Goal: Information Seeking & Learning: Check status

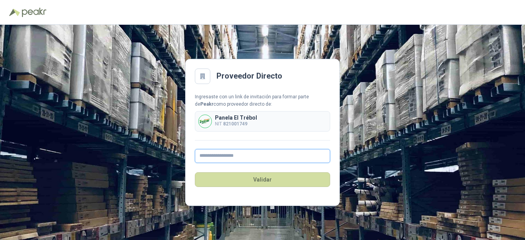
click at [245, 158] on input "text" at bounding box center [262, 156] width 135 height 14
type input "*"
type input "**********"
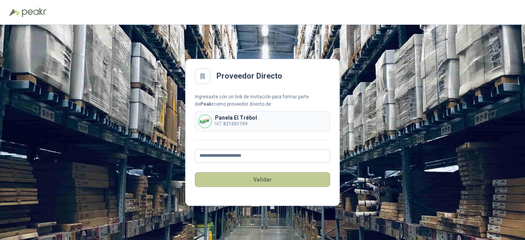
click at [263, 179] on button "Validar" at bounding box center [262, 179] width 135 height 15
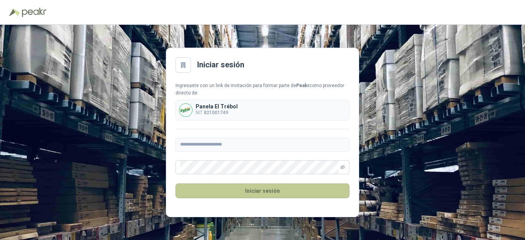
click at [256, 190] on button "Iniciar sesión" at bounding box center [263, 190] width 174 height 15
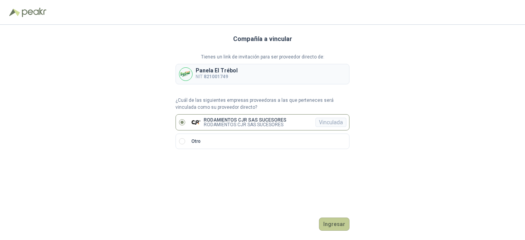
click at [335, 224] on button "Ingresar" at bounding box center [334, 223] width 31 height 13
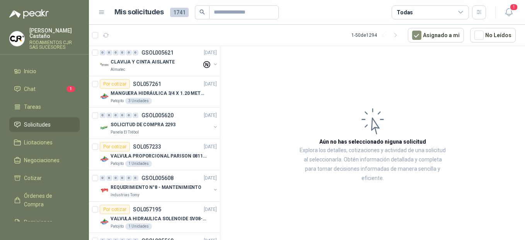
scroll to position [1122, 0]
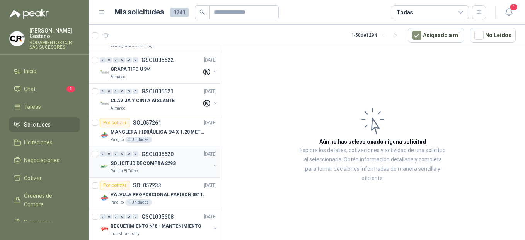
click at [161, 157] on div "0 0 0 0 0 0 GSOL005620 [DATE]" at bounding box center [159, 153] width 119 height 9
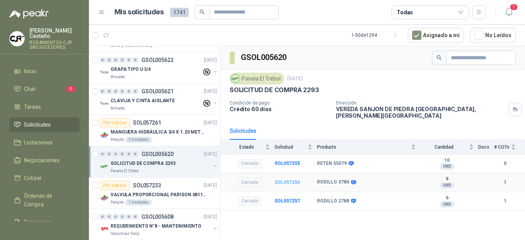
click at [286, 180] on b "SOL057256" at bounding box center [288, 182] width 26 height 5
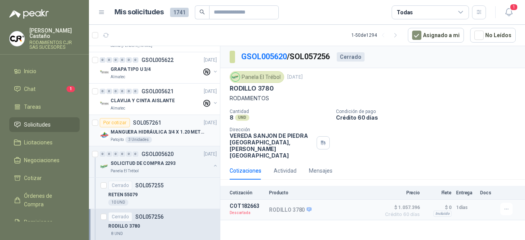
click at [129, 136] on div "MANGUERA HIDRÁULICA 3/4 X 1.20 METROS DE LONGITUD HR-HR-ACOPLADA" at bounding box center [164, 131] width 106 height 9
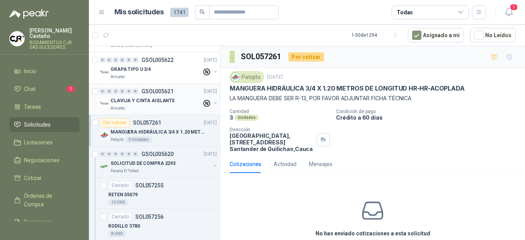
click at [131, 103] on p "CLAVIJA Y CINTA AISLANTE" at bounding box center [143, 100] width 64 height 7
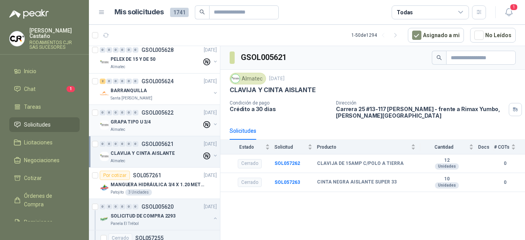
scroll to position [1045, 0]
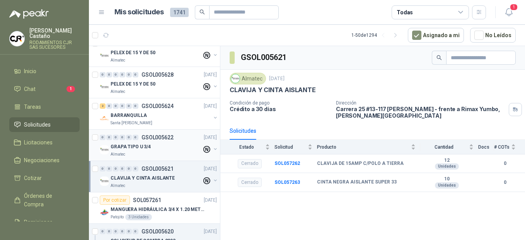
click at [131, 146] on p "GRAPA TIPO U 3/4" at bounding box center [131, 146] width 40 height 7
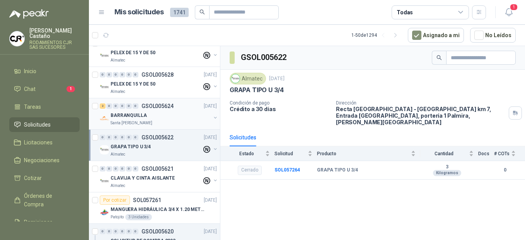
click at [135, 118] on p "BARRANQUILLA" at bounding box center [129, 115] width 36 height 7
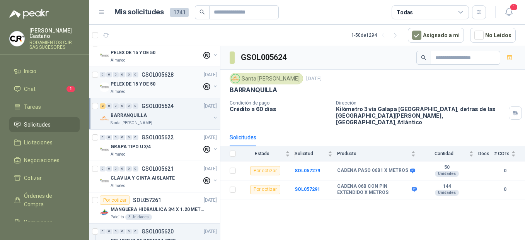
click at [128, 87] on p "PELEX DE 15 Y DE 50" at bounding box center [133, 83] width 45 height 7
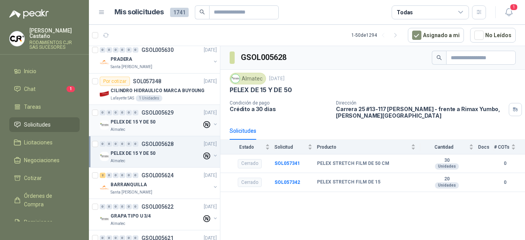
scroll to position [967, 0]
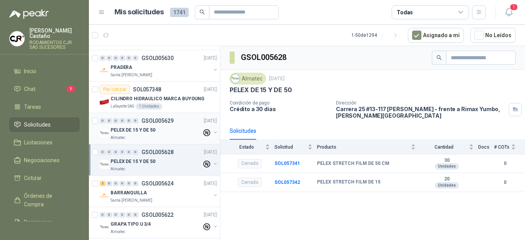
click at [122, 129] on p "PELEX DE 15 Y DE 50" at bounding box center [133, 130] width 45 height 7
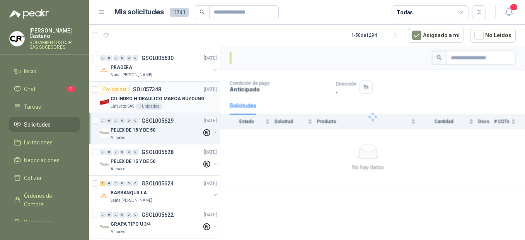
click at [123, 101] on p "CILINDRO HIDRAULICO MARCA BUYOUNG" at bounding box center [158, 98] width 94 height 7
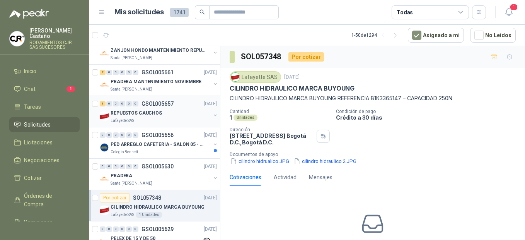
scroll to position [851, 0]
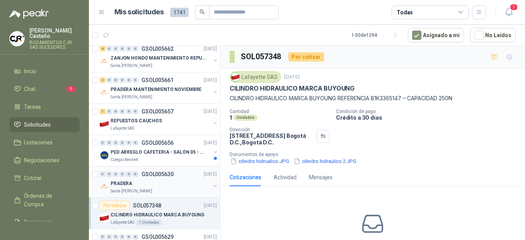
click at [131, 188] on div "PRADERA" at bounding box center [161, 183] width 100 height 9
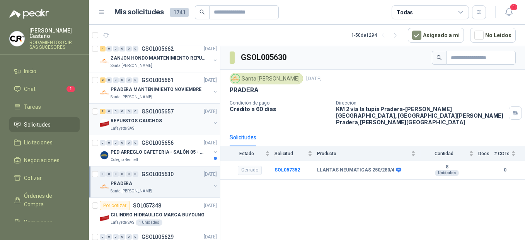
click at [147, 127] on div "Lafayette SAS" at bounding box center [161, 128] width 100 height 6
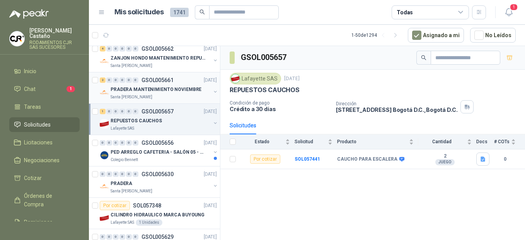
click at [147, 97] on div "Santa [PERSON_NAME]" at bounding box center [161, 97] width 100 height 6
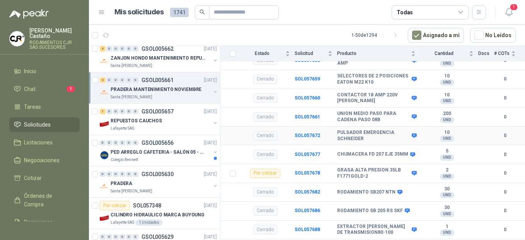
scroll to position [627, 0]
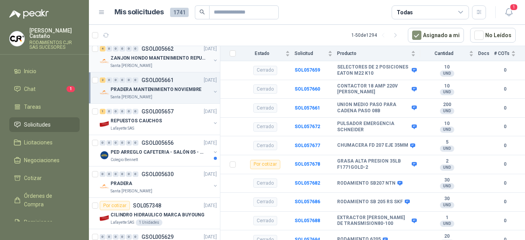
click at [148, 62] on div "ZANJON HONDO MANTENIMIENTO REPUESTOS" at bounding box center [161, 57] width 100 height 9
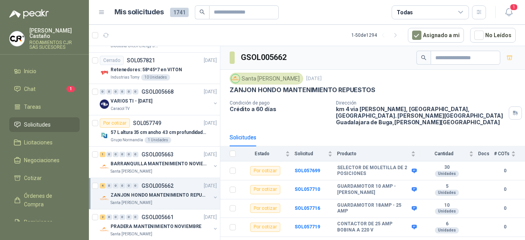
scroll to position [697, 0]
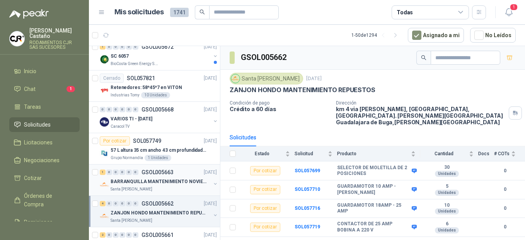
click at [163, 185] on p "BARRANQUILLA MANTENIMIENTO NOVIEMBRE" at bounding box center [159, 181] width 96 height 7
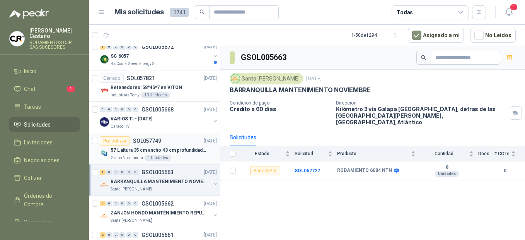
click at [136, 153] on p "57 L altura 35 cm ancho 43 cm profundidad 39 cm" at bounding box center [159, 150] width 96 height 7
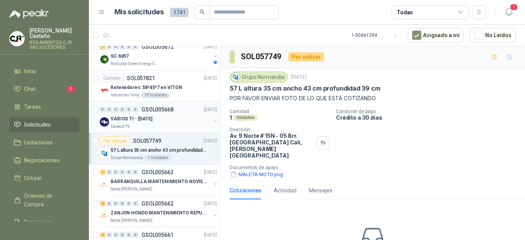
click at [127, 120] on p "VARIOS TI - [DATE]" at bounding box center [132, 118] width 42 height 7
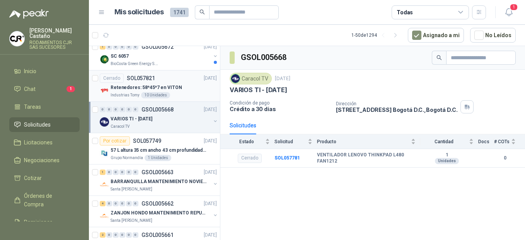
click at [128, 91] on div "Retenedores: 58*45*7 en VITON" at bounding box center [164, 87] width 106 height 9
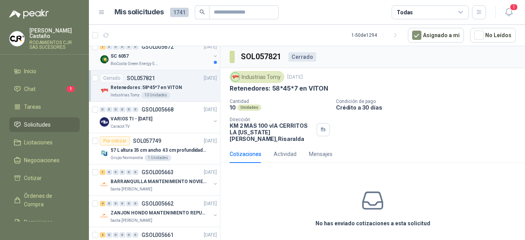
click at [129, 60] on div "SC 6057" at bounding box center [161, 55] width 100 height 9
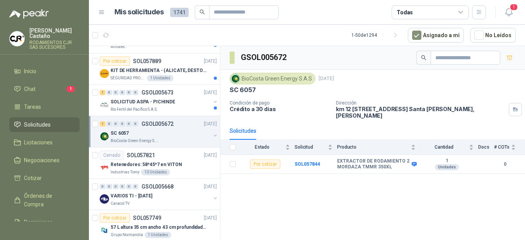
scroll to position [619, 0]
click at [154, 107] on p "Rio Fertil del Pacífico S.A.S." at bounding box center [134, 110] width 47 height 6
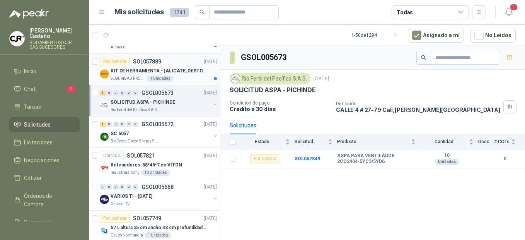
click at [146, 73] on p "KIT DE HERRAMIENTA - (ALICATE, DESTORNILLADOR,LLAVE DE EXPANSION, CRUCETA,LLAVE…" at bounding box center [159, 70] width 96 height 7
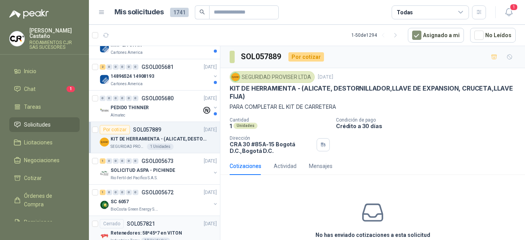
scroll to position [542, 0]
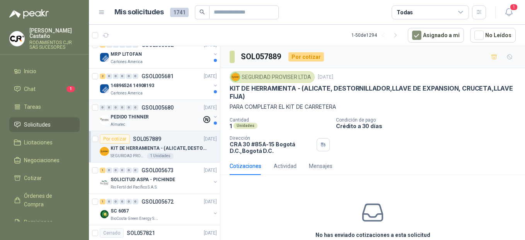
click at [125, 113] on p "PEDIDO THINNER" at bounding box center [130, 116] width 38 height 7
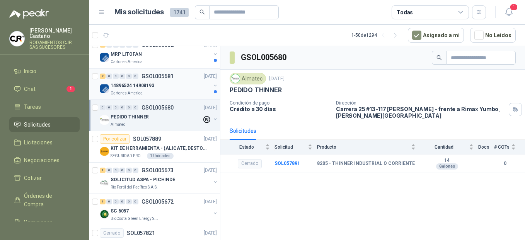
click at [127, 87] on p "14896524 14908193" at bounding box center [133, 85] width 44 height 7
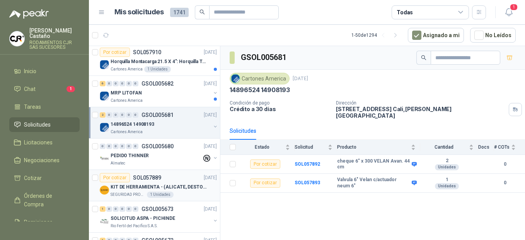
scroll to position [464, 0]
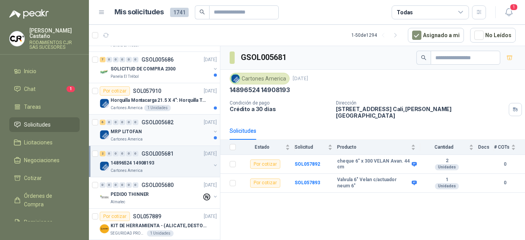
click at [125, 137] on p "Cartones America" at bounding box center [127, 139] width 32 height 6
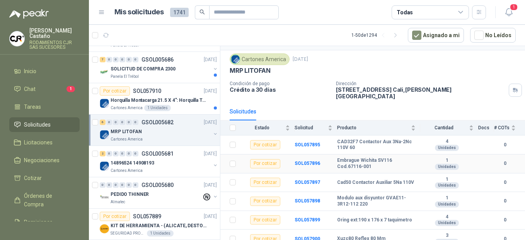
scroll to position [20, 0]
click at [155, 102] on p "Horquilla Montacarga 21.5 X 4": Horquilla Telescopica Overall size 2108 x 660 x…" at bounding box center [159, 100] width 96 height 7
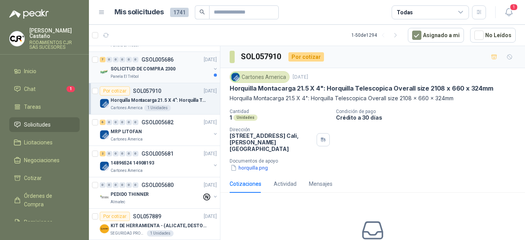
click at [143, 72] on p "SOLICITUD DE COMPRA 2300" at bounding box center [143, 68] width 65 height 7
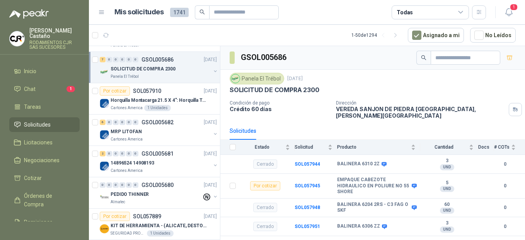
scroll to position [77, 0]
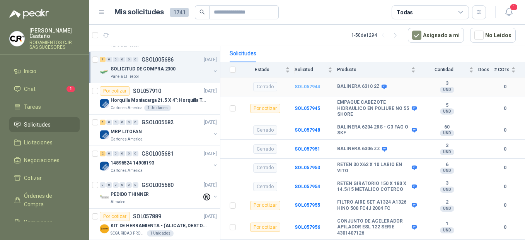
click at [306, 84] on b "SOL057944" at bounding box center [308, 86] width 26 height 5
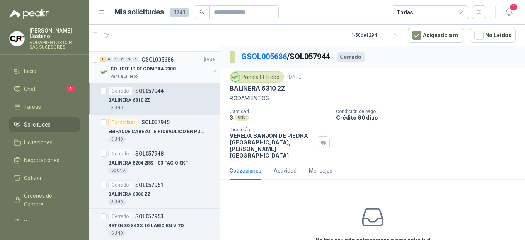
click at [144, 67] on p "SOLICITUD DE COMPRA 2300" at bounding box center [143, 68] width 65 height 7
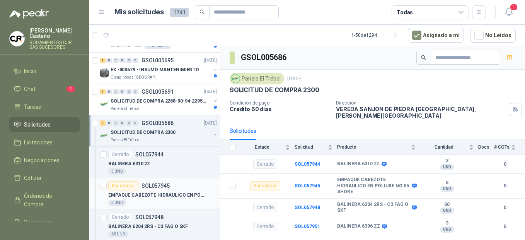
scroll to position [387, 0]
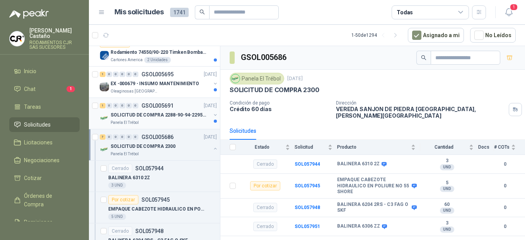
click at [122, 115] on p "SOLICITUD DE COMPRA 2288-90-94-2295-96-2301-02-04" at bounding box center [159, 114] width 96 height 7
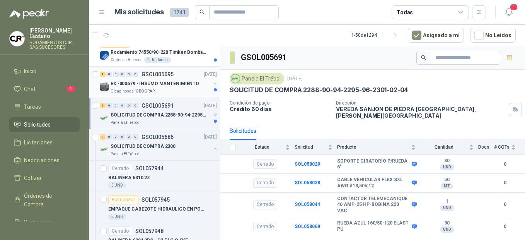
click at [140, 88] on p "Oleaginosas [GEOGRAPHIC_DATA][PERSON_NAME]" at bounding box center [135, 91] width 49 height 6
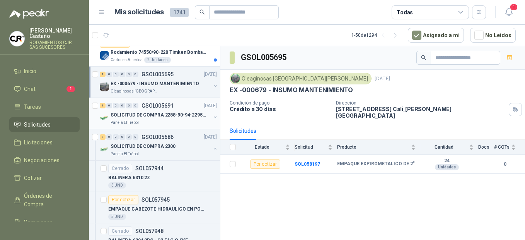
click at [143, 122] on div "Panela El Trébol" at bounding box center [161, 123] width 100 height 6
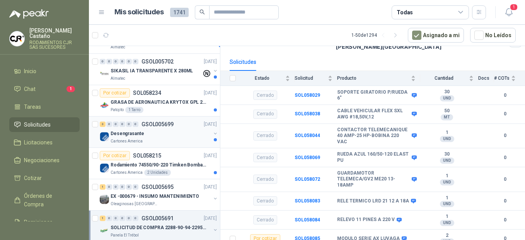
scroll to position [271, 0]
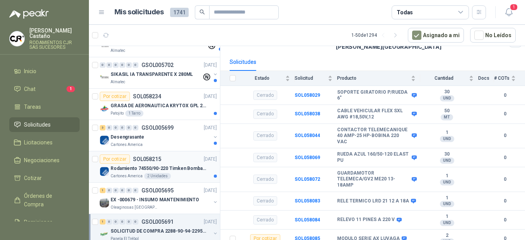
click at [134, 173] on p "Cartones America" at bounding box center [127, 176] width 32 height 6
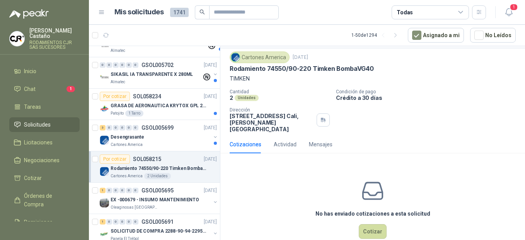
scroll to position [29, 0]
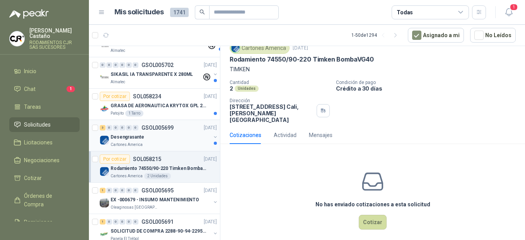
click at [126, 144] on p "Cartones America" at bounding box center [127, 145] width 32 height 6
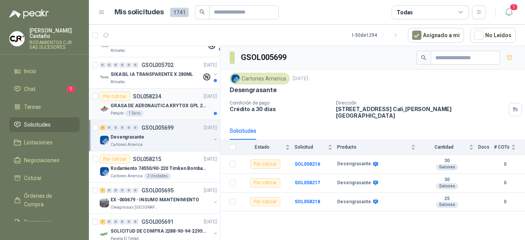
click at [151, 101] on div "Por cotizar SOL058234" at bounding box center [131, 96] width 62 height 9
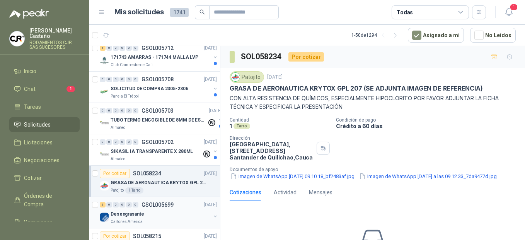
scroll to position [193, 0]
click at [131, 156] on div "SIKASIL IA TRANSPARENTE X 280ML" at bounding box center [156, 151] width 91 height 9
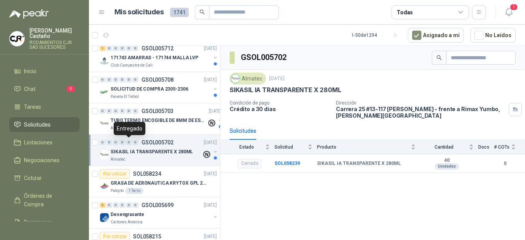
click at [128, 125] on div "Entregado" at bounding box center [130, 128] width 32 height 13
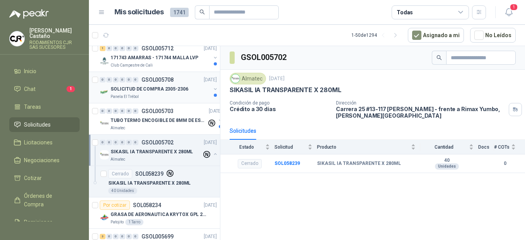
click at [107, 90] on img at bounding box center [104, 91] width 9 height 9
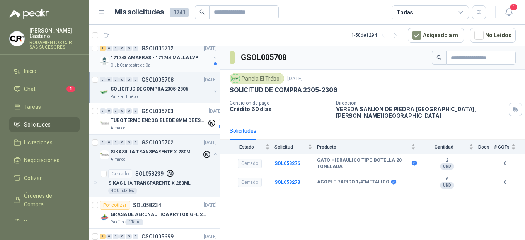
click at [123, 59] on p "171743 AMARRAS - 171744 MALLA LVP" at bounding box center [155, 57] width 88 height 7
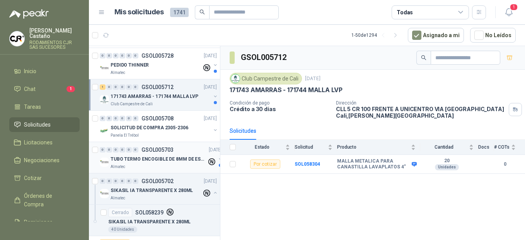
scroll to position [116, 0]
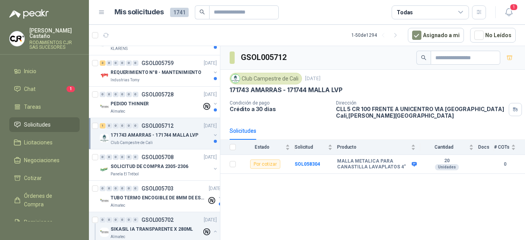
click at [141, 133] on p "171743 AMARRAS - 171744 MALLA LVP" at bounding box center [155, 135] width 88 height 7
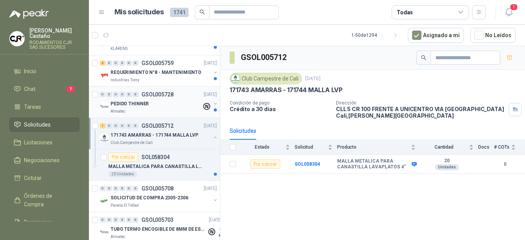
click at [145, 105] on p "PEDIDO THINNER" at bounding box center [130, 103] width 38 height 7
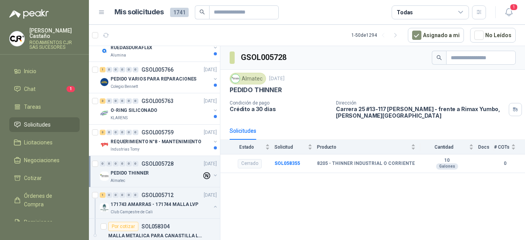
scroll to position [39, 0]
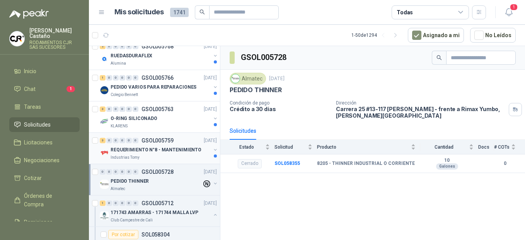
click at [131, 151] on p "REQUERIMIENTO N°8 - MANTENIMIENTO" at bounding box center [156, 149] width 91 height 7
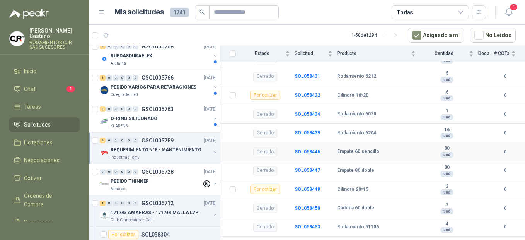
scroll to position [195, 0]
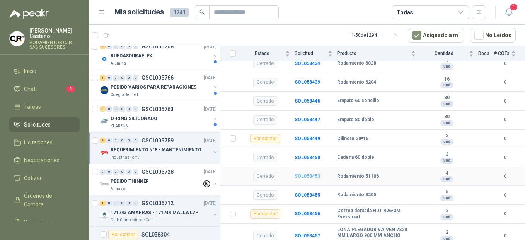
click at [303, 173] on b "SOL058453" at bounding box center [308, 175] width 26 height 5
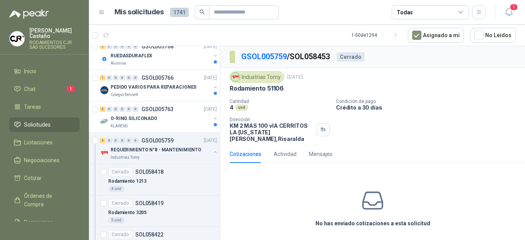
click at [375, 201] on icon at bounding box center [373, 200] width 24 height 24
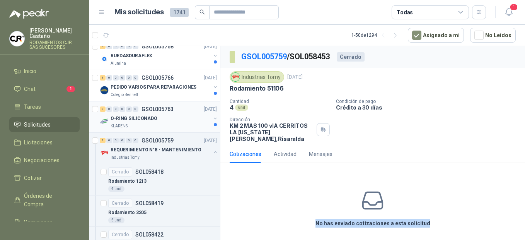
click at [135, 112] on div "3 0 0 0 0 0 GSOL005763 [DATE]" at bounding box center [159, 108] width 119 height 9
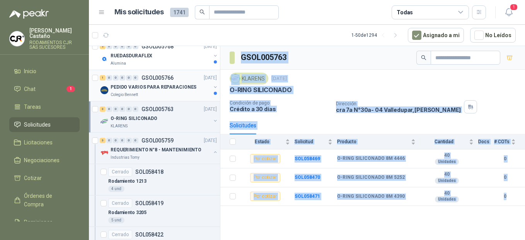
click at [141, 89] on p "PEDIDO VARIOS PARA REPARACIONES" at bounding box center [154, 87] width 86 height 7
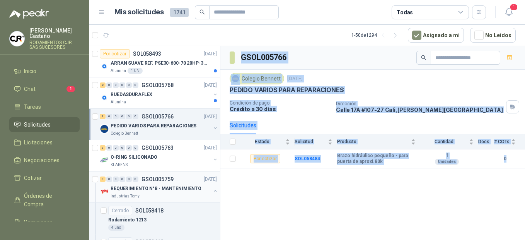
scroll to position [39, 0]
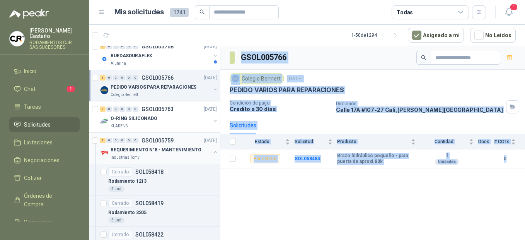
click at [133, 153] on p "REQUERIMIENTO N°8 - MANTENIMIENTO" at bounding box center [156, 149] width 91 height 7
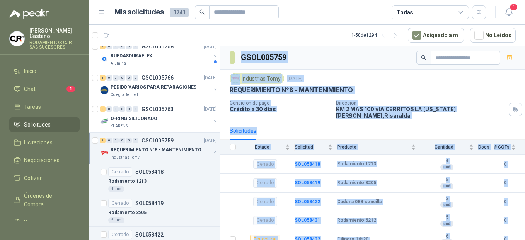
click at [142, 140] on p "GSOL005759" at bounding box center [158, 140] width 32 height 5
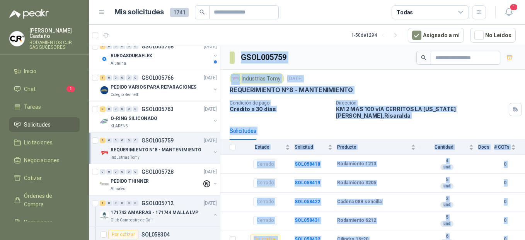
scroll to position [3, 0]
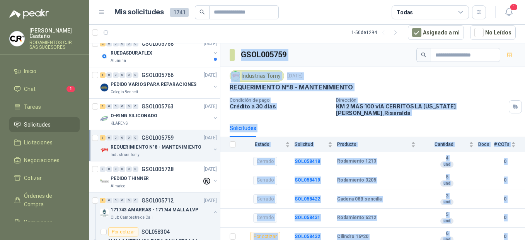
click at [337, 72] on div "Industrias Tomy [DATE]" at bounding box center [373, 76] width 286 height 12
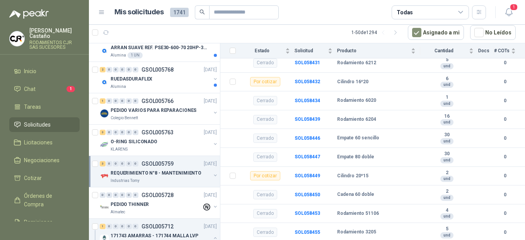
scroll to position [0, 0]
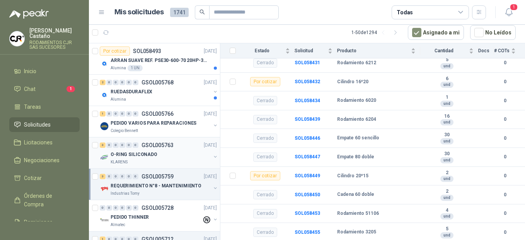
click at [138, 153] on p "O-RING SILICONADO" at bounding box center [134, 154] width 47 height 7
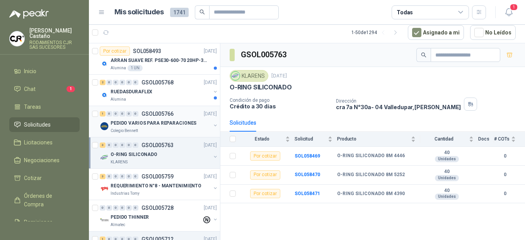
click at [137, 126] on p "PEDIDO VARIOS PARA REPARACIONES" at bounding box center [154, 123] width 86 height 7
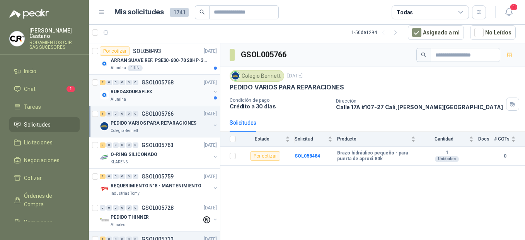
click at [136, 92] on p "RUEDASDURAFLEX" at bounding box center [132, 91] width 42 height 7
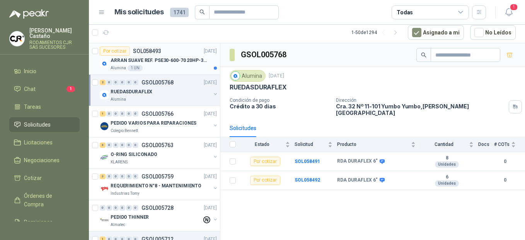
click at [139, 62] on p "ARRAN SUAVE REF. PSE30-600-70 20HP-30A" at bounding box center [159, 60] width 96 height 7
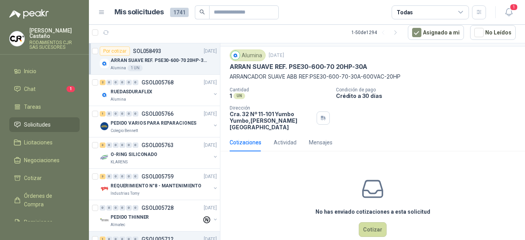
scroll to position [29, 0]
